Goal: Information Seeking & Learning: Find specific fact

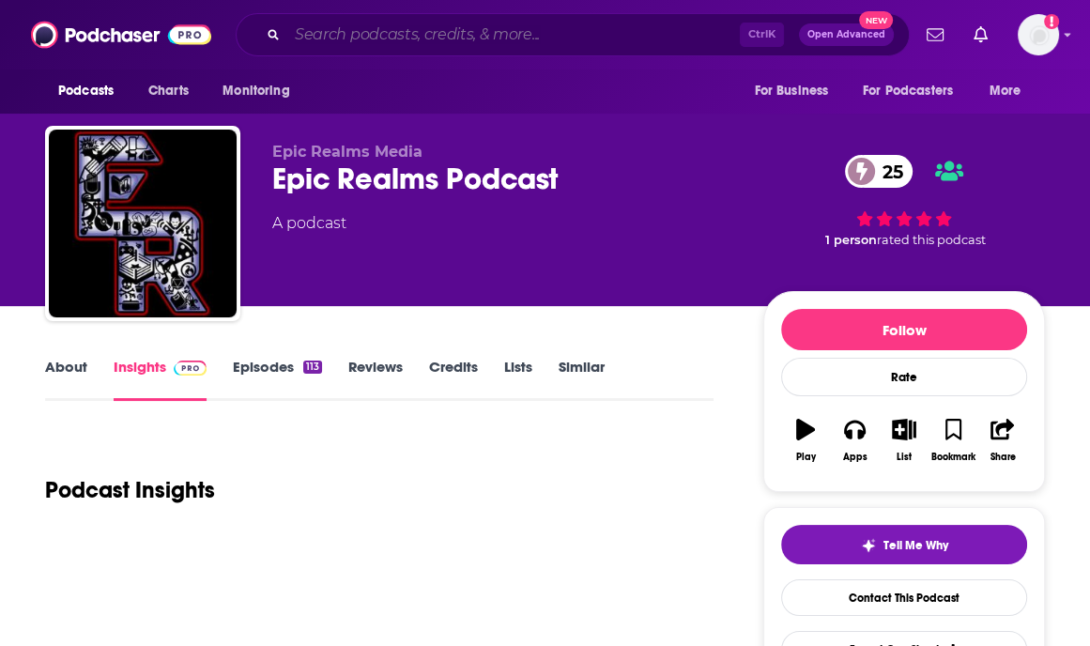
click at [392, 40] on input "Search podcasts, credits, & more..." at bounding box center [513, 35] width 453 height 30
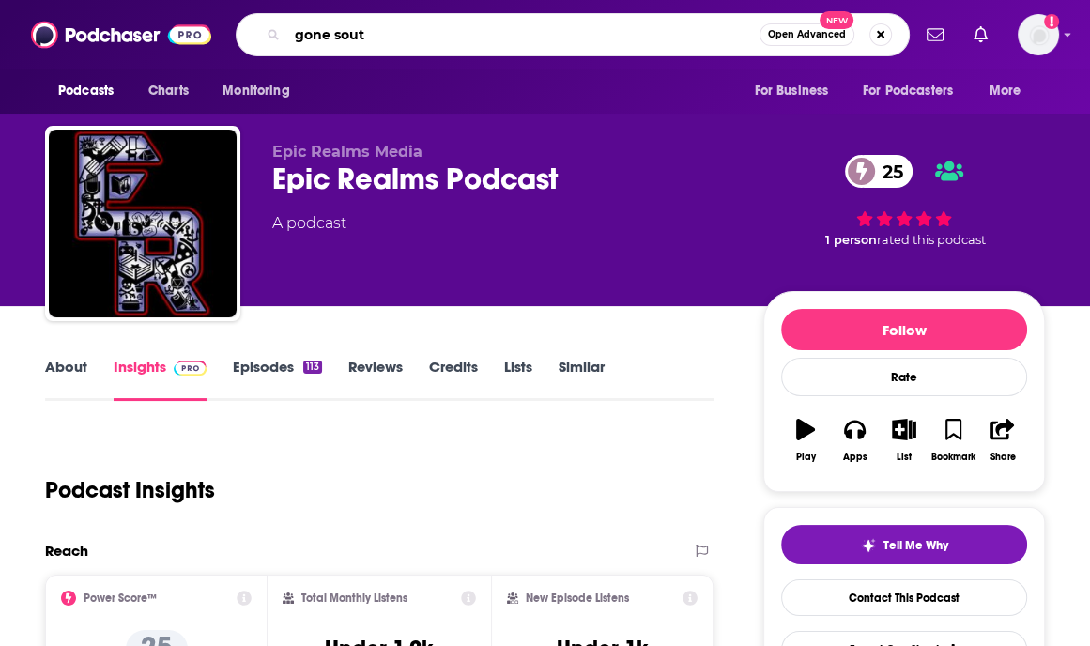
type input "gone south"
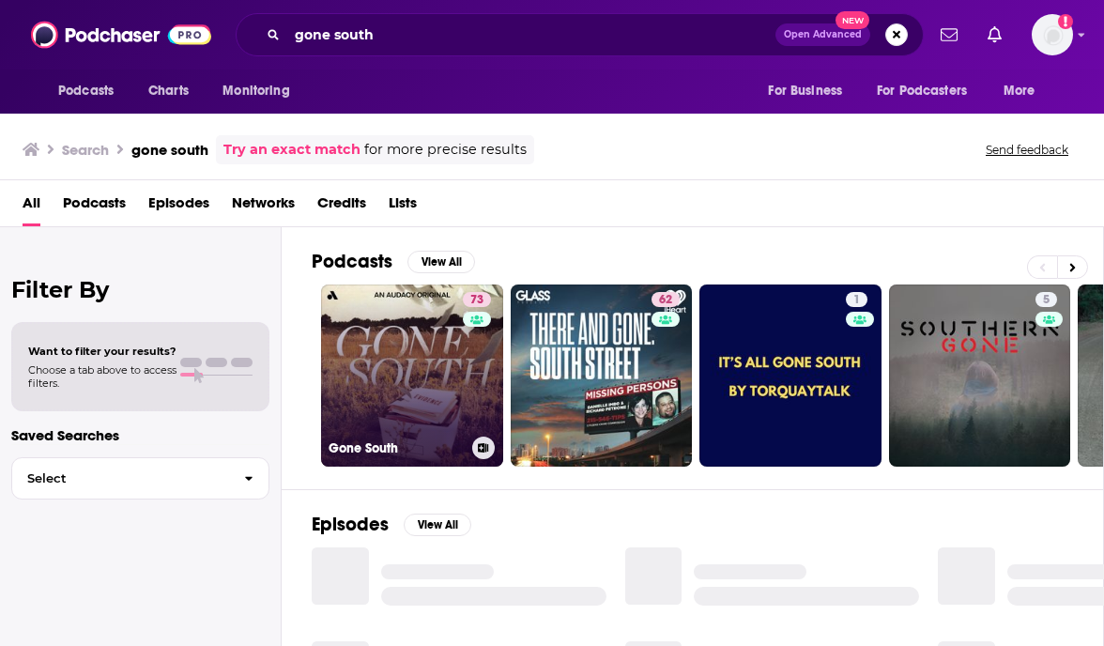
click at [403, 346] on link "73 Gone South" at bounding box center [412, 376] width 182 height 182
